Goal: Information Seeking & Learning: Learn about a topic

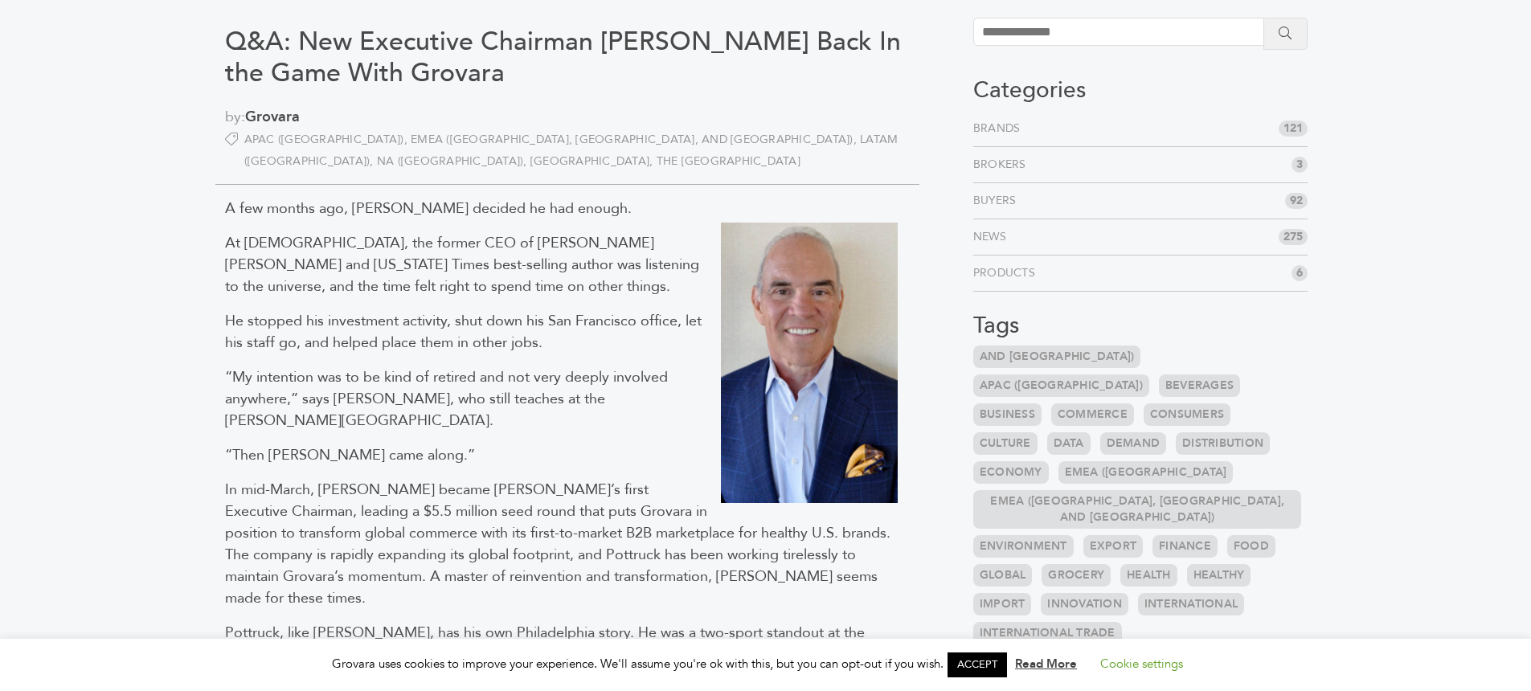
scroll to position [92, 0]
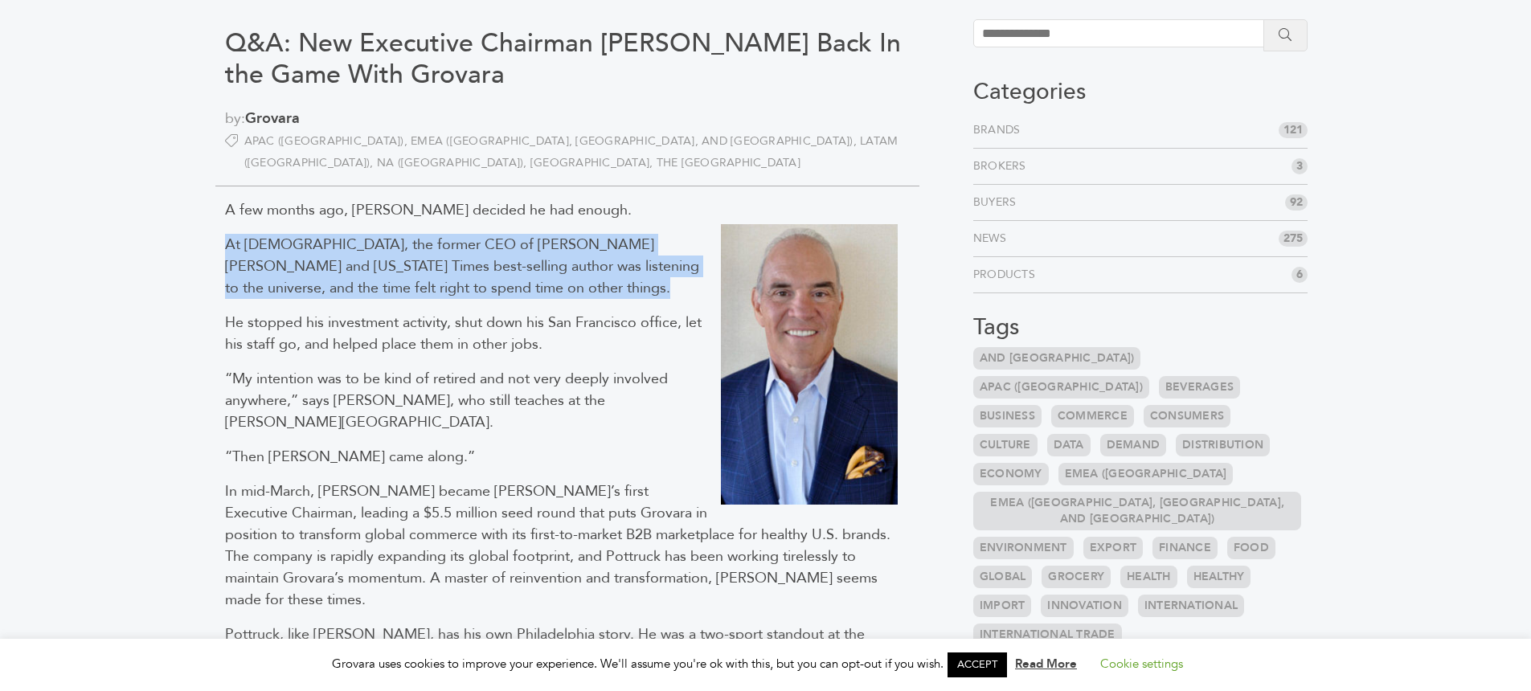
drag, startPoint x: 211, startPoint y: 251, endPoint x: 489, endPoint y: 301, distance: 283.3
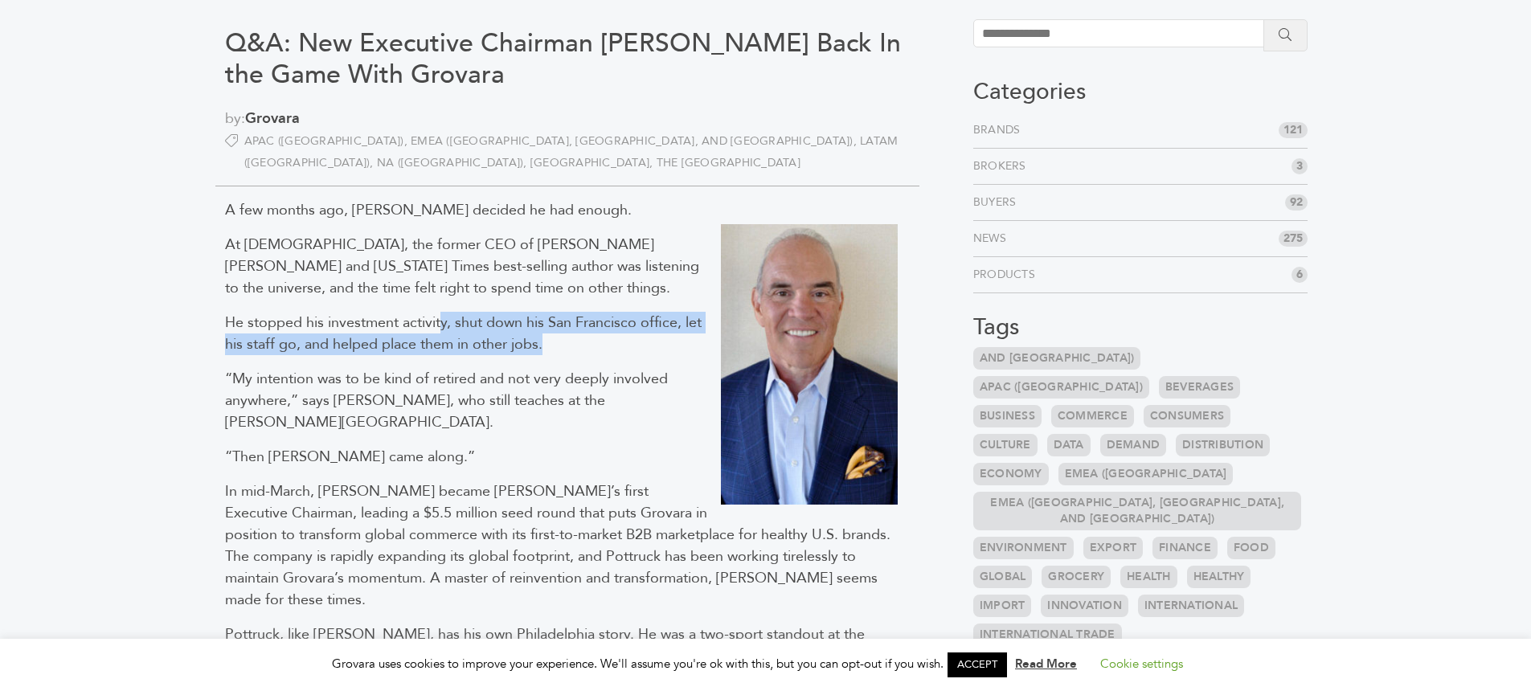
drag, startPoint x: 439, startPoint y: 313, endPoint x: 581, endPoint y: 348, distance: 146.4
click at [581, 348] on p "He stopped his investment activity, shut down his San Francisco office, let his…" at bounding box center [567, 333] width 685 height 43
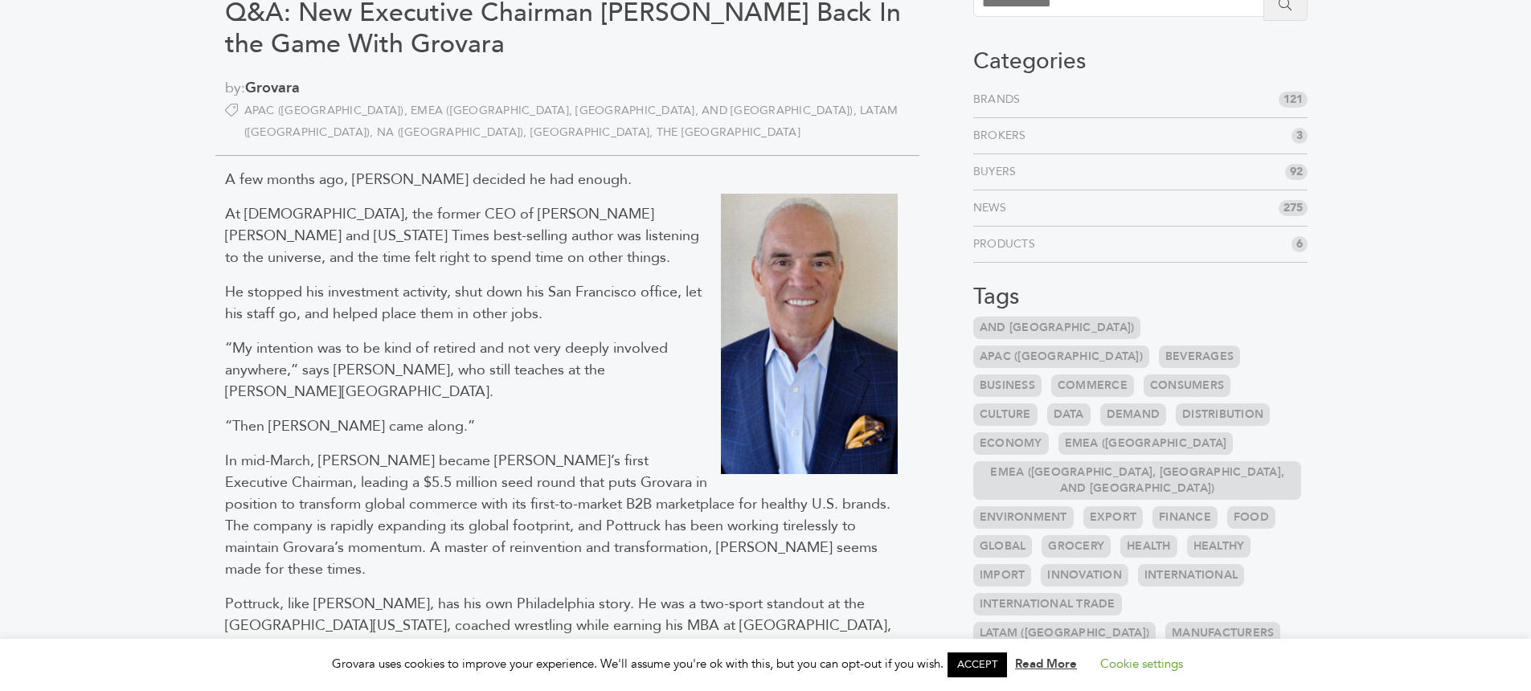
scroll to position [123, 0]
drag, startPoint x: 391, startPoint y: 375, endPoint x: 670, endPoint y: 387, distance: 279.2
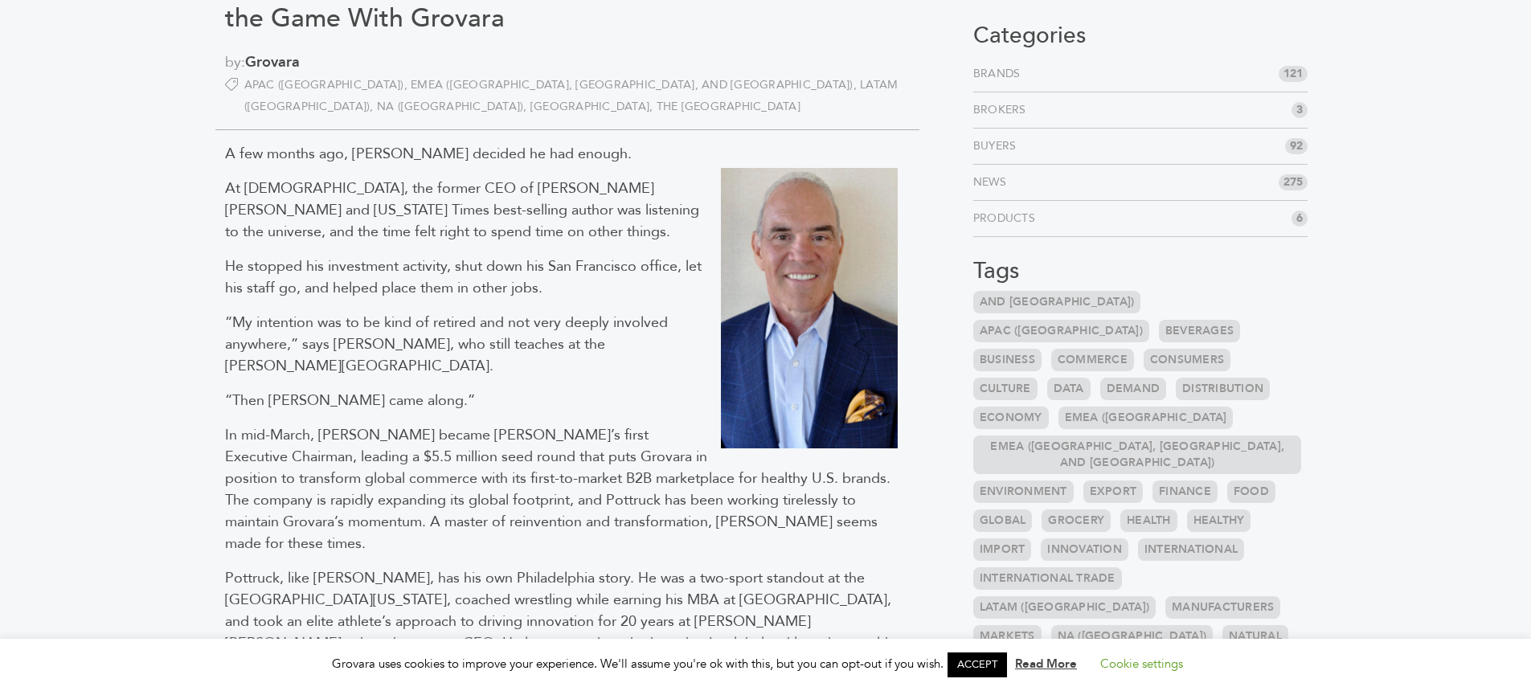
scroll to position [174, 0]
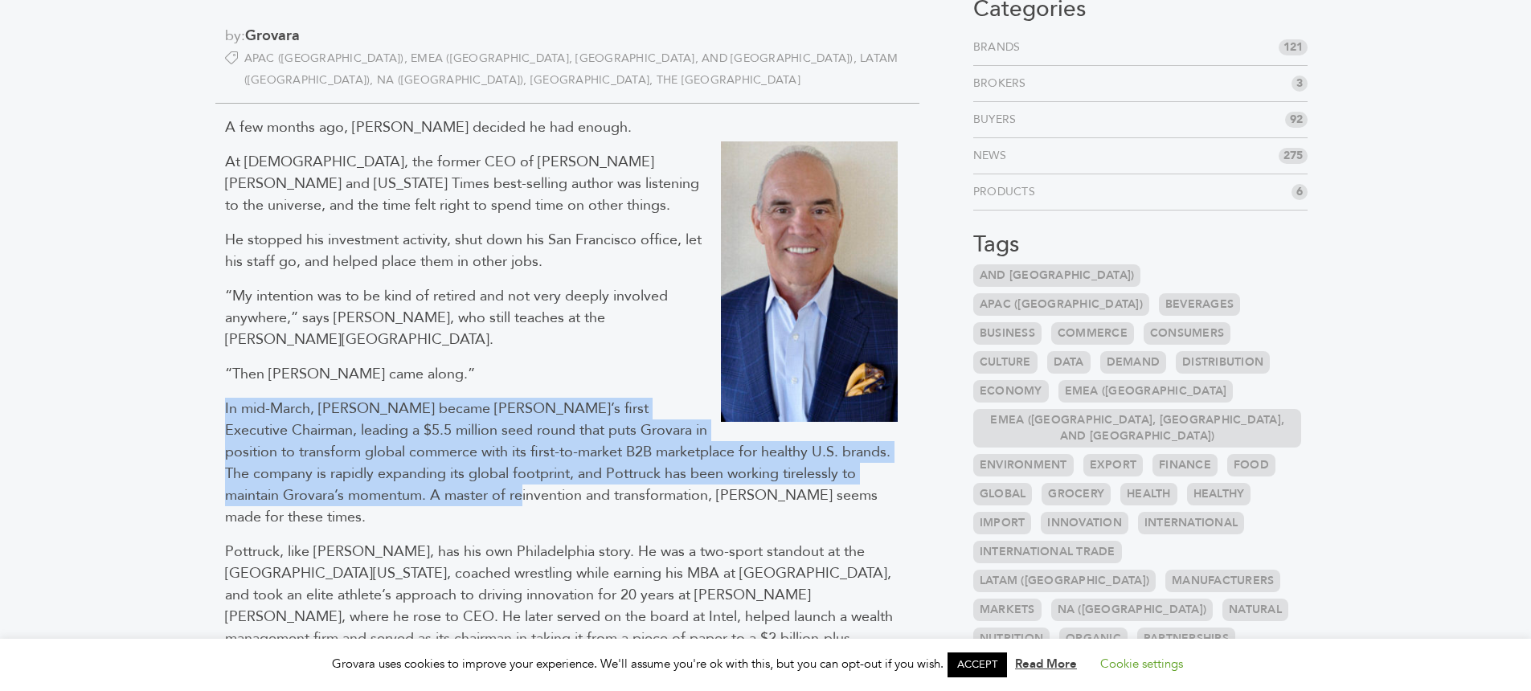
drag, startPoint x: 248, startPoint y: 384, endPoint x: 727, endPoint y: 475, distance: 488.3
click at [546, 449] on span "In mid-March, [PERSON_NAME] became [PERSON_NAME]’s first Executive Chairman, le…" at bounding box center [557, 463] width 665 height 129
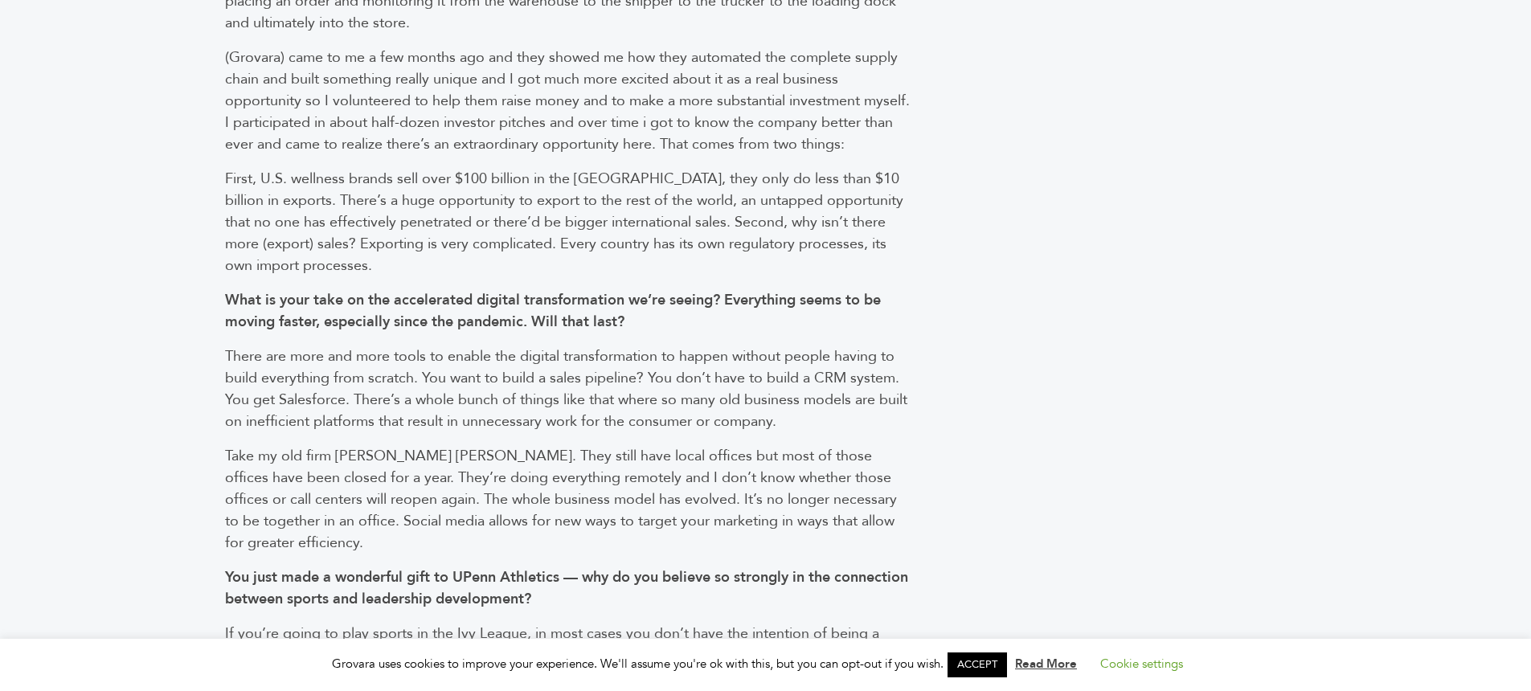
scroll to position [1561, 0]
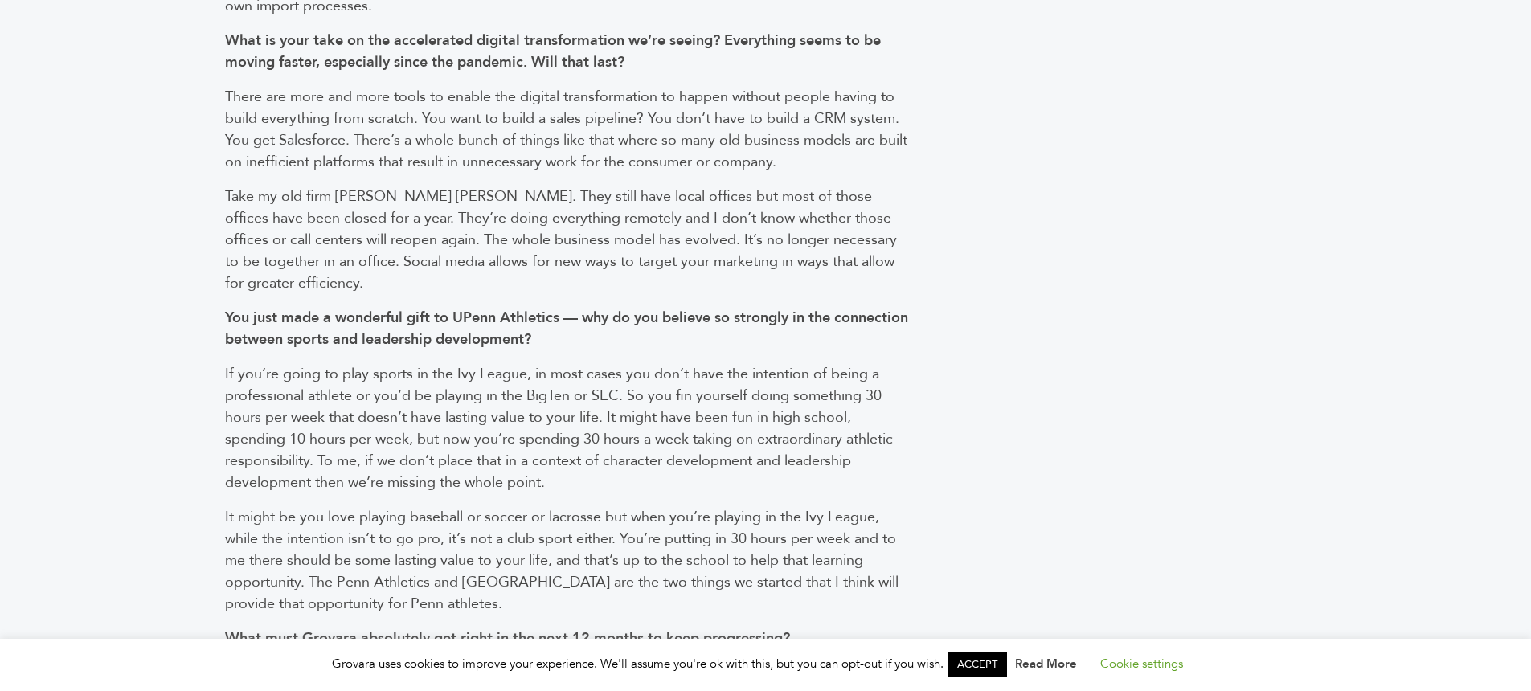
drag, startPoint x: 612, startPoint y: 350, endPoint x: 604, endPoint y: 438, distance: 88.8
click at [604, 438] on p "If you’re going to play sports in the Ivy League, in most cases you don’t have …" at bounding box center [567, 428] width 685 height 130
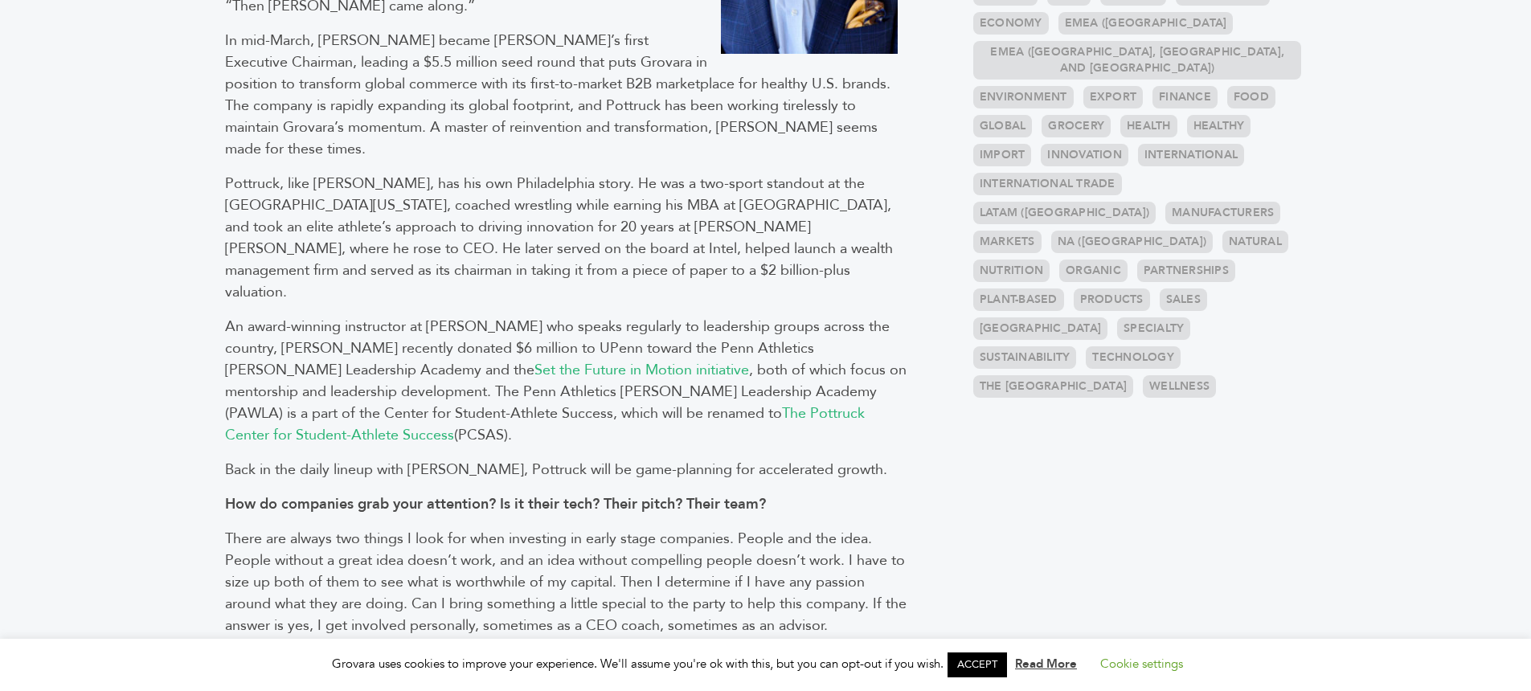
scroll to position [0, 0]
